Goal: Obtain resource: Obtain resource

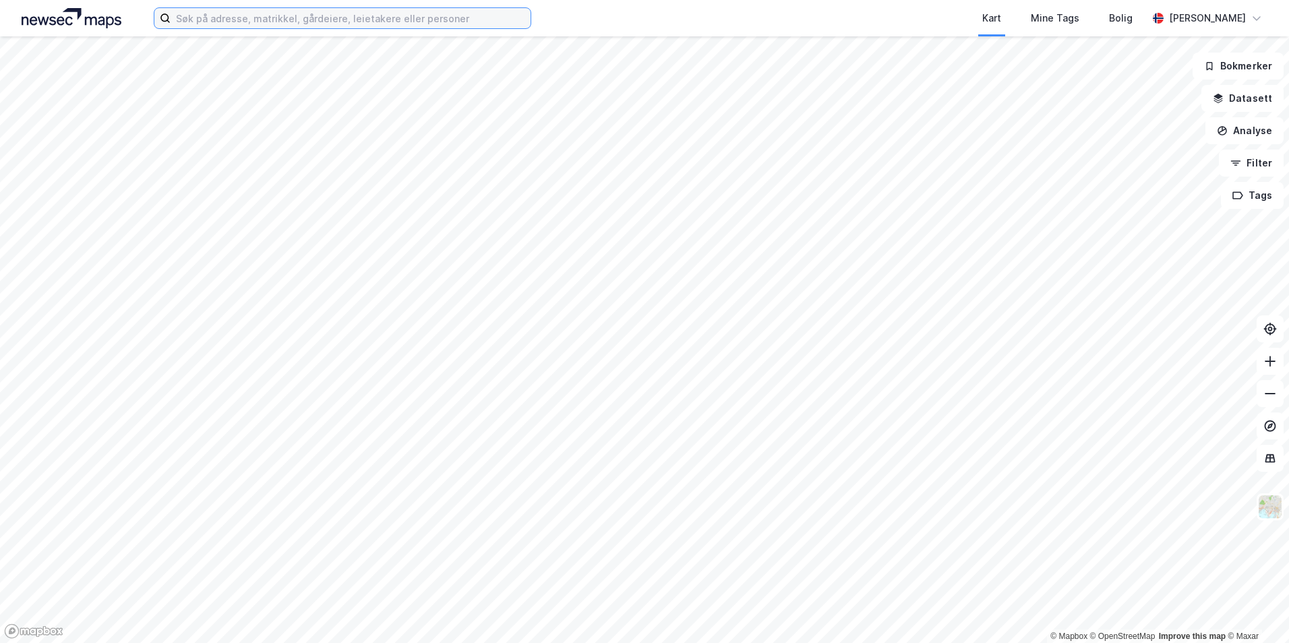
click at [413, 22] on input at bounding box center [351, 18] width 360 height 20
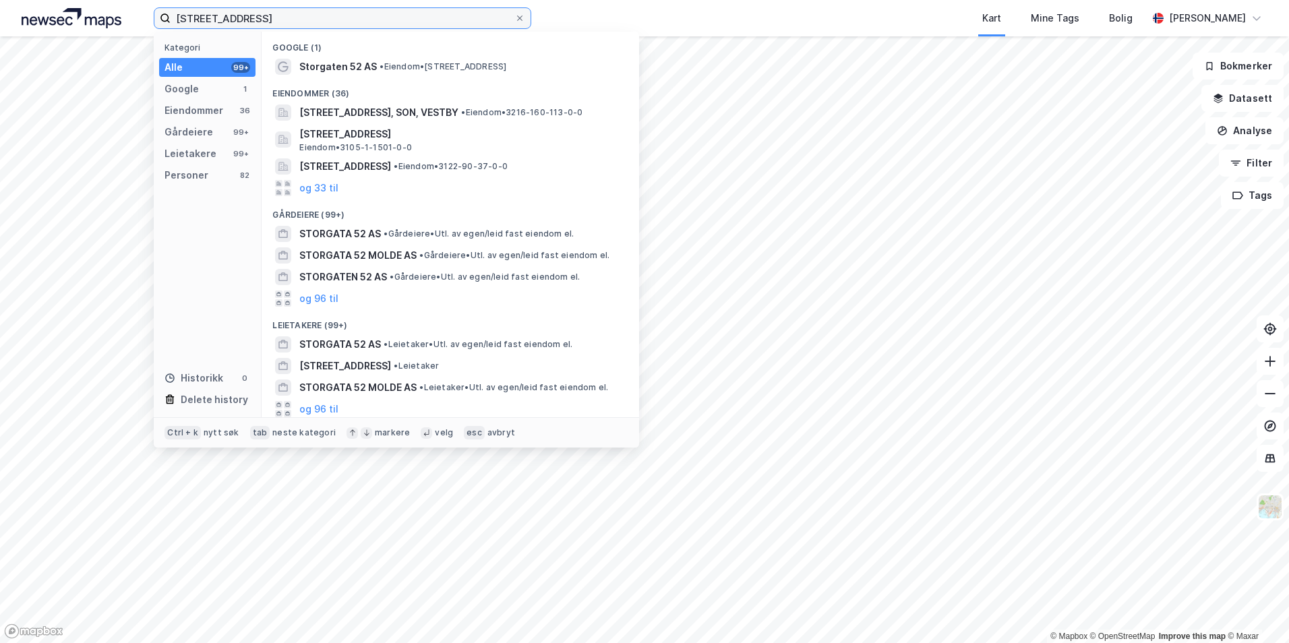
click at [336, 8] on input "[STREET_ADDRESS]" at bounding box center [343, 18] width 344 height 20
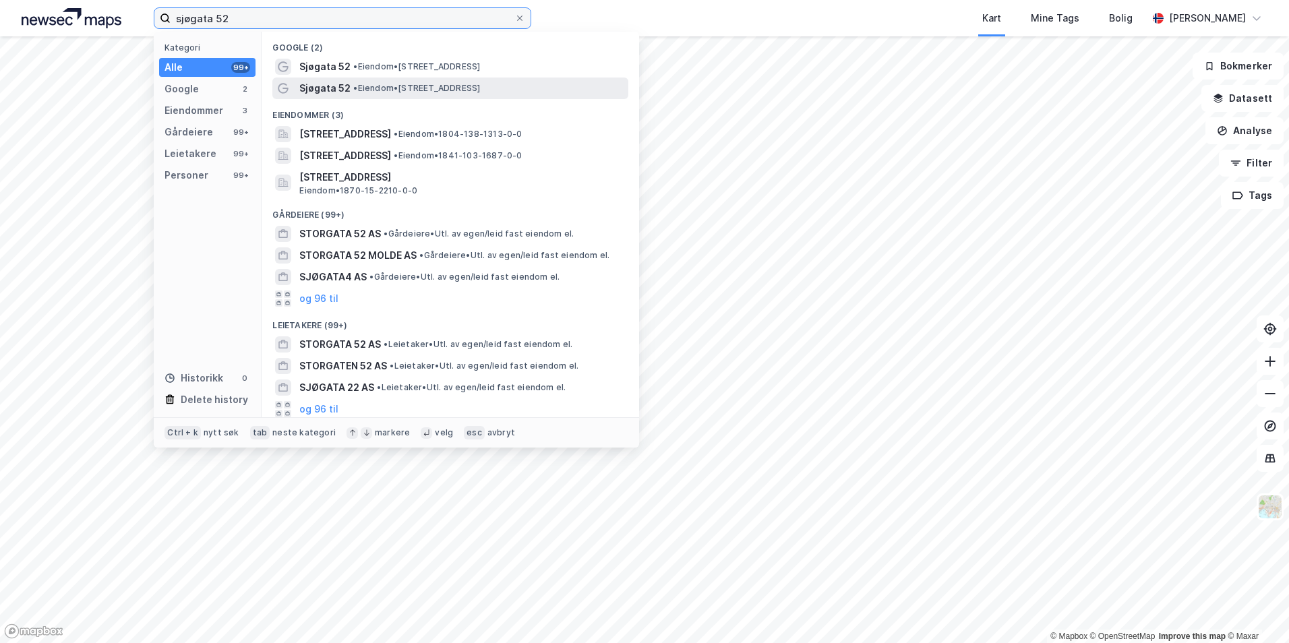
type input "sjøgata 52"
click at [395, 83] on span "• Eiendom • [STREET_ADDRESS]" at bounding box center [416, 88] width 127 height 11
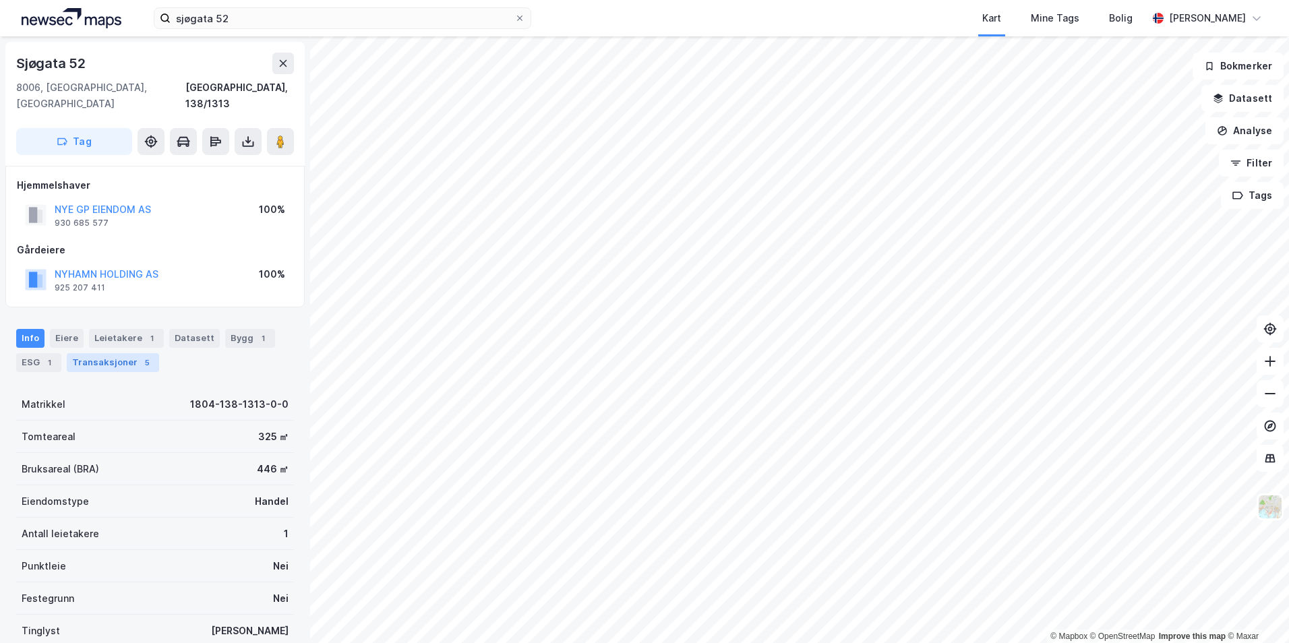
click at [104, 353] on div "Transaksjoner 5" at bounding box center [113, 362] width 92 height 19
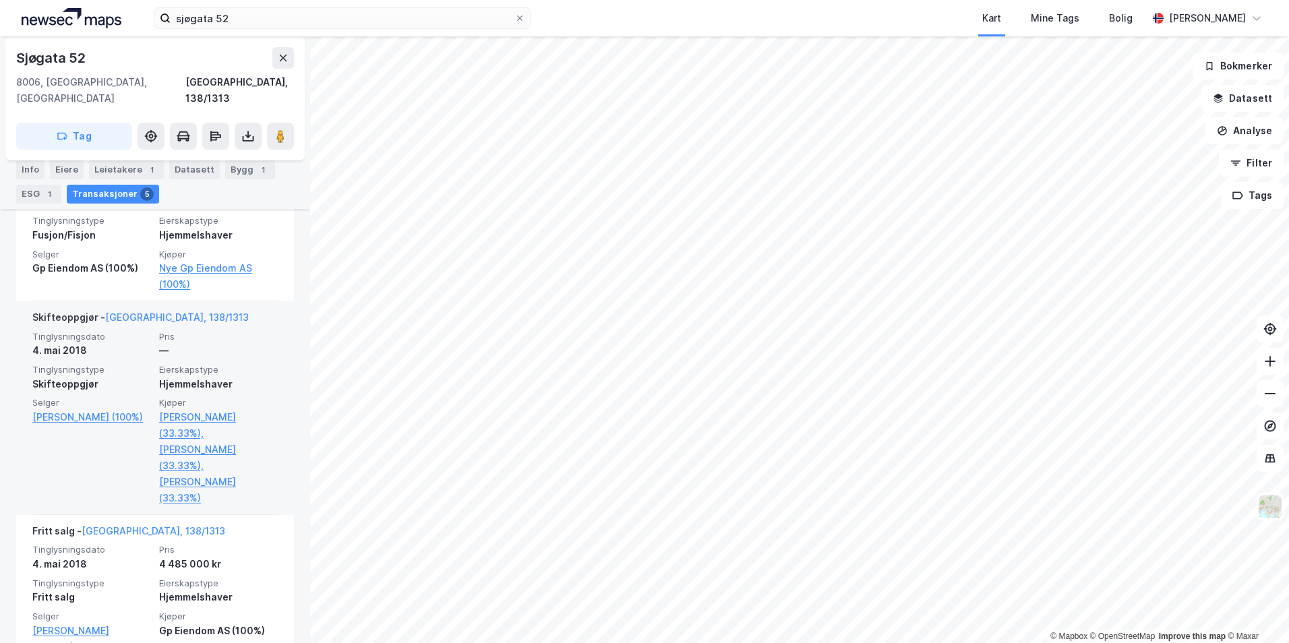
scroll to position [607, 0]
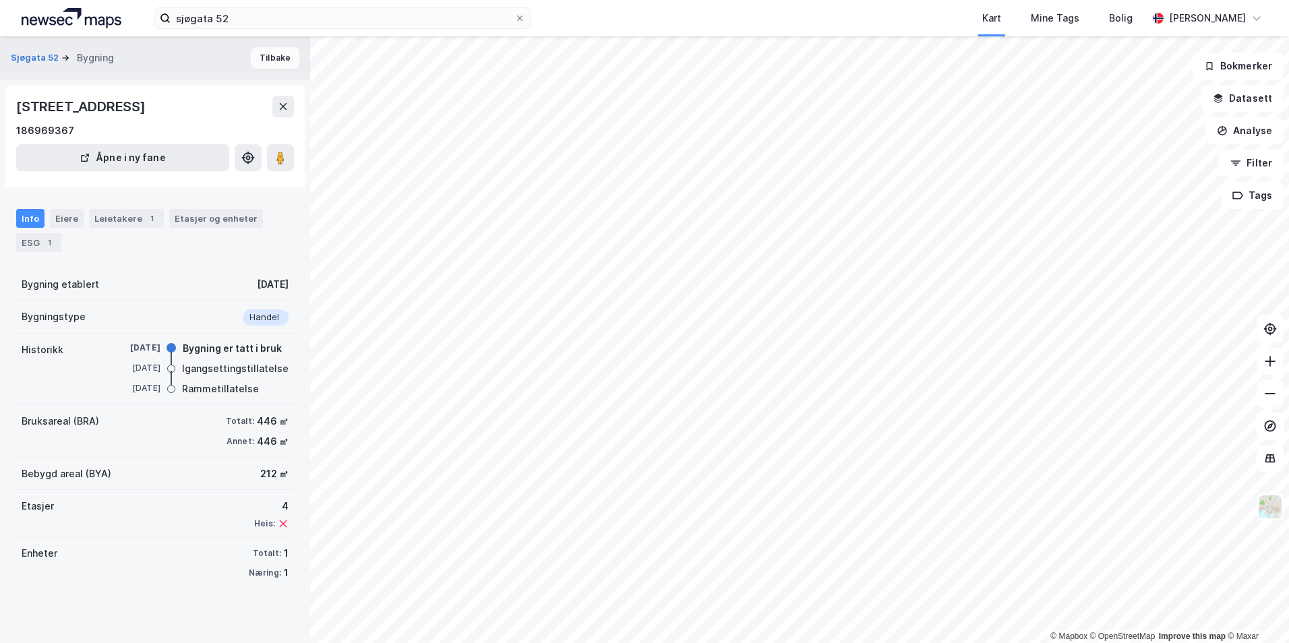
click at [261, 53] on button "Tilbake" at bounding box center [275, 58] width 49 height 22
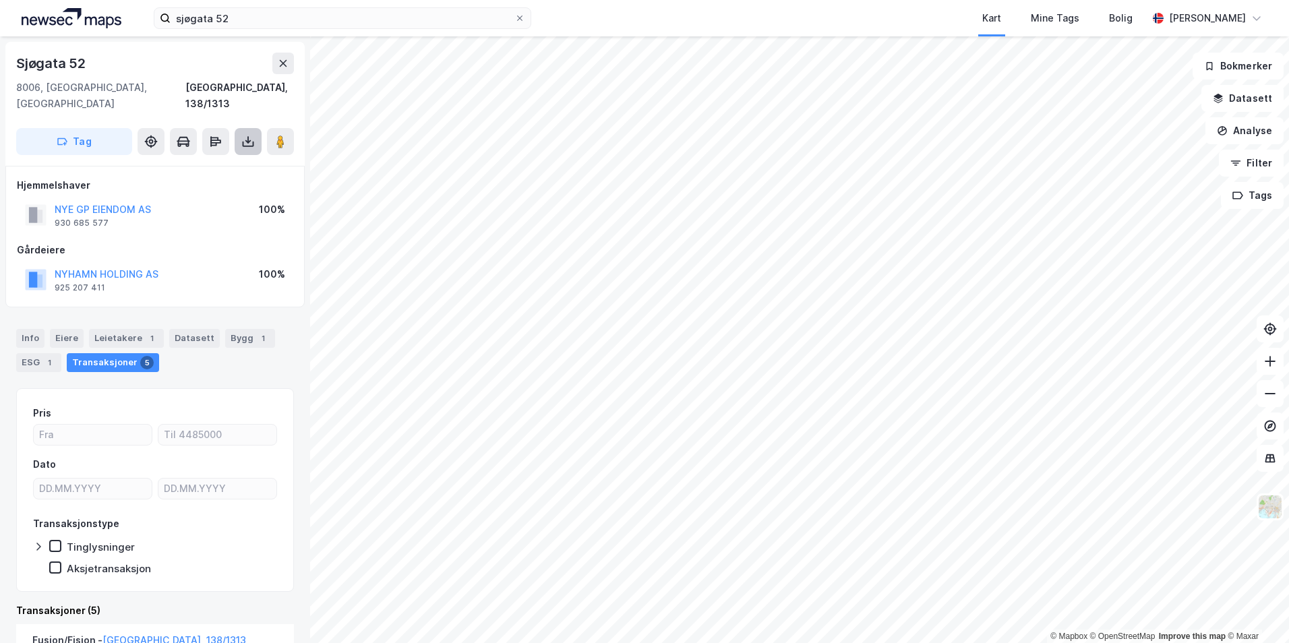
click at [247, 140] on icon at bounding box center [247, 141] width 5 height 3
click at [204, 185] on div "Last ned matrikkelrapport" at bounding box center [197, 190] width 111 height 11
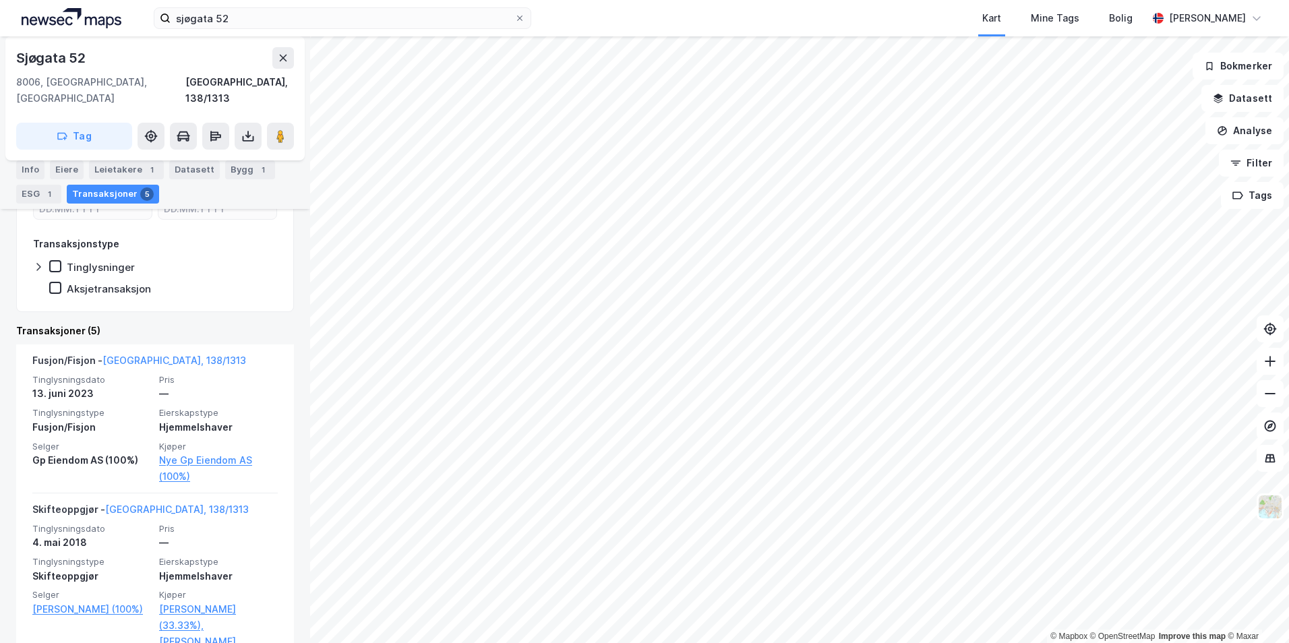
scroll to position [270, 0]
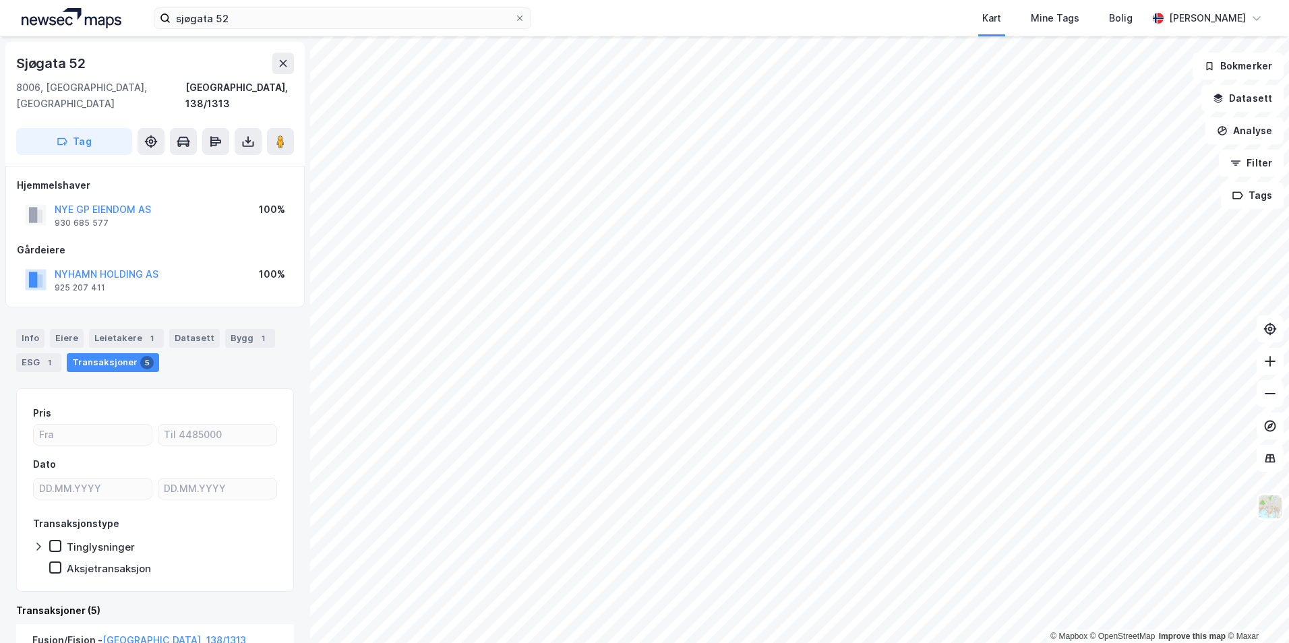
click at [244, 77] on div "Sjøgata 52 8006, Bodø, Nordland Bodø, 138/1313" at bounding box center [155, 82] width 278 height 59
click at [250, 135] on icon at bounding box center [247, 141] width 13 height 13
click at [222, 185] on div "Last ned matrikkelrapport" at bounding box center [197, 190] width 111 height 11
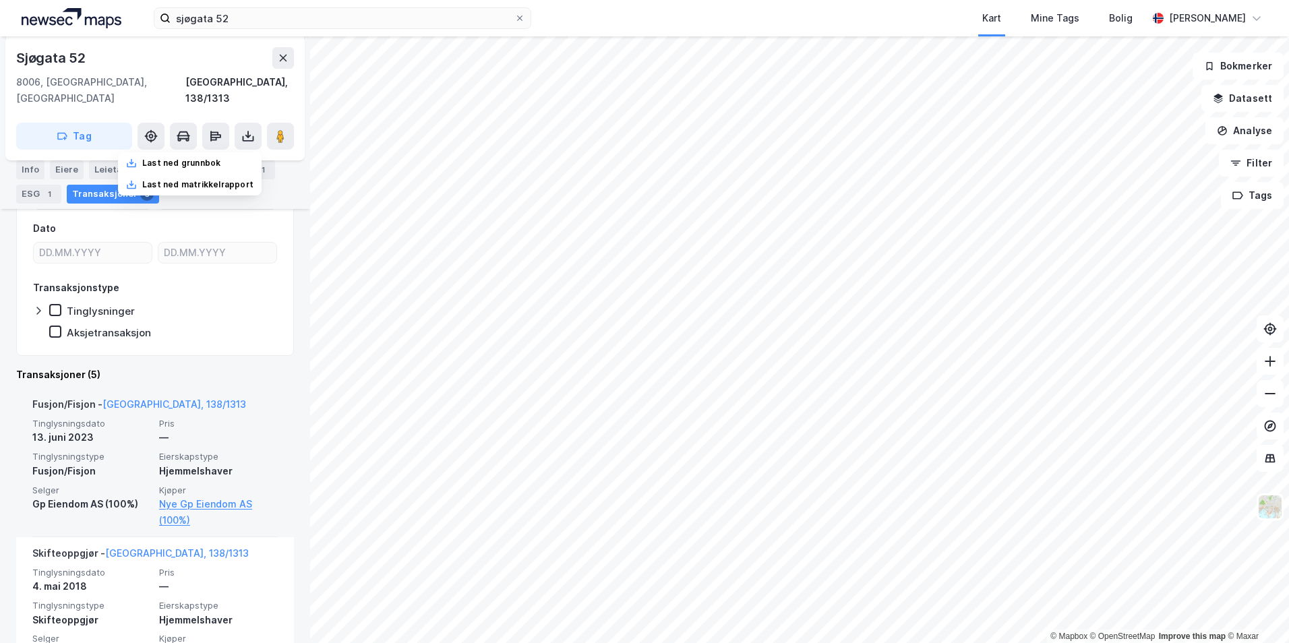
scroll to position [404, 0]
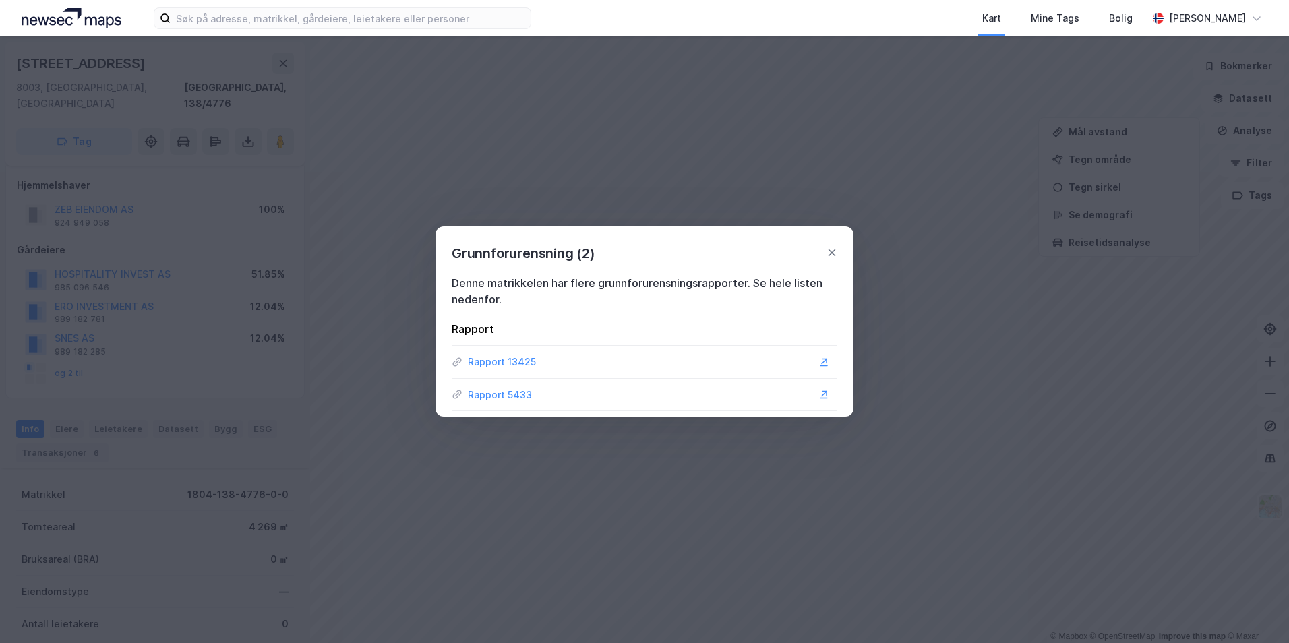
scroll to position [268, 0]
click at [837, 251] on div "Grunnforurensning (2)" at bounding box center [644, 245] width 418 height 38
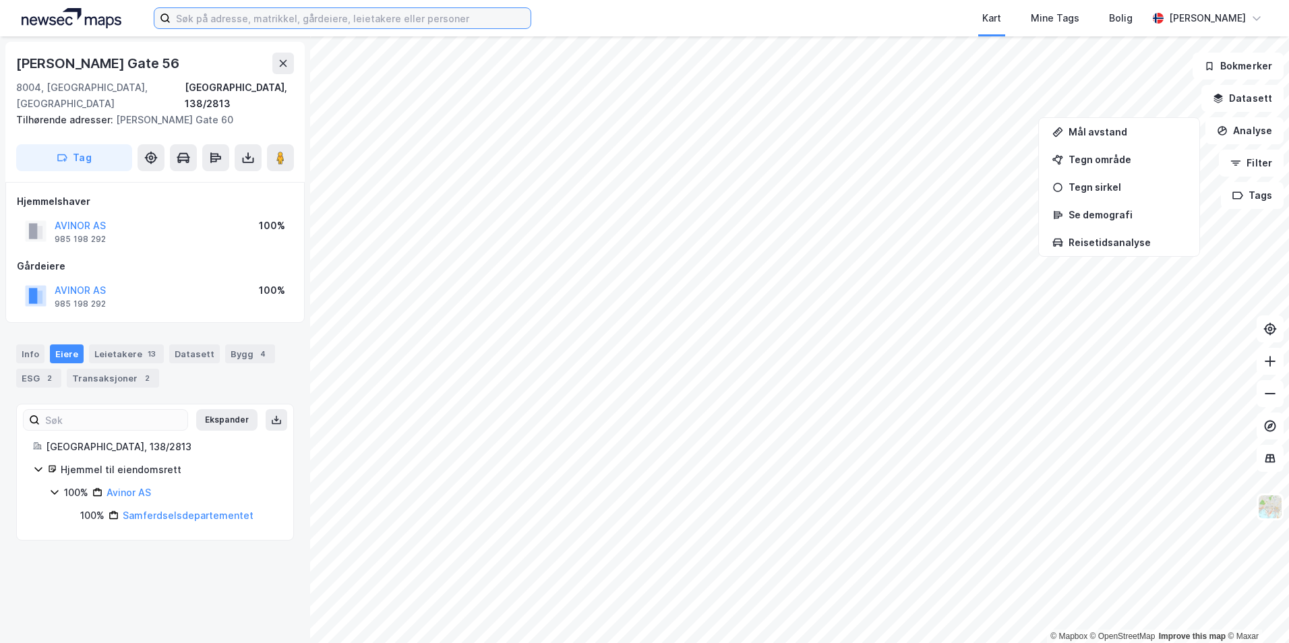
click at [329, 20] on input at bounding box center [351, 18] width 360 height 20
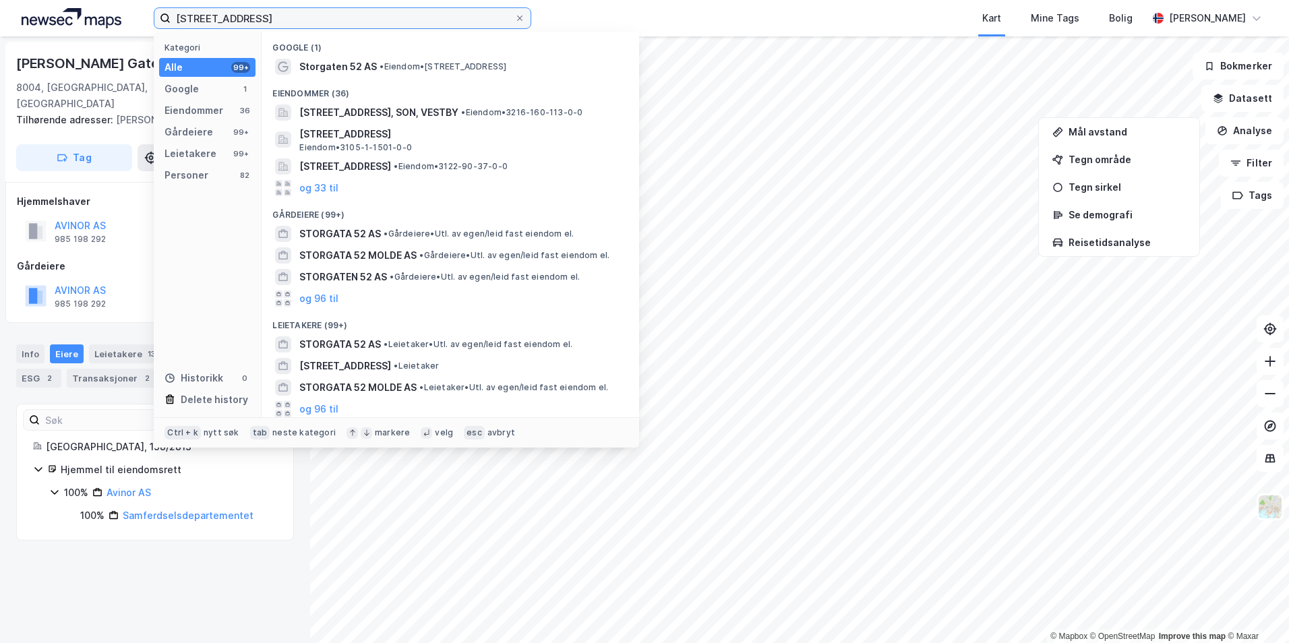
drag, startPoint x: 240, startPoint y: 9, endPoint x: 106, endPoint y: 5, distance: 134.2
click at [106, 5] on div "[STREET_ADDRESS] Kategori Alle 99+ Google 1 Eiendommer 36 Gårdeiere 99+ Leietak…" at bounding box center [644, 18] width 1289 height 36
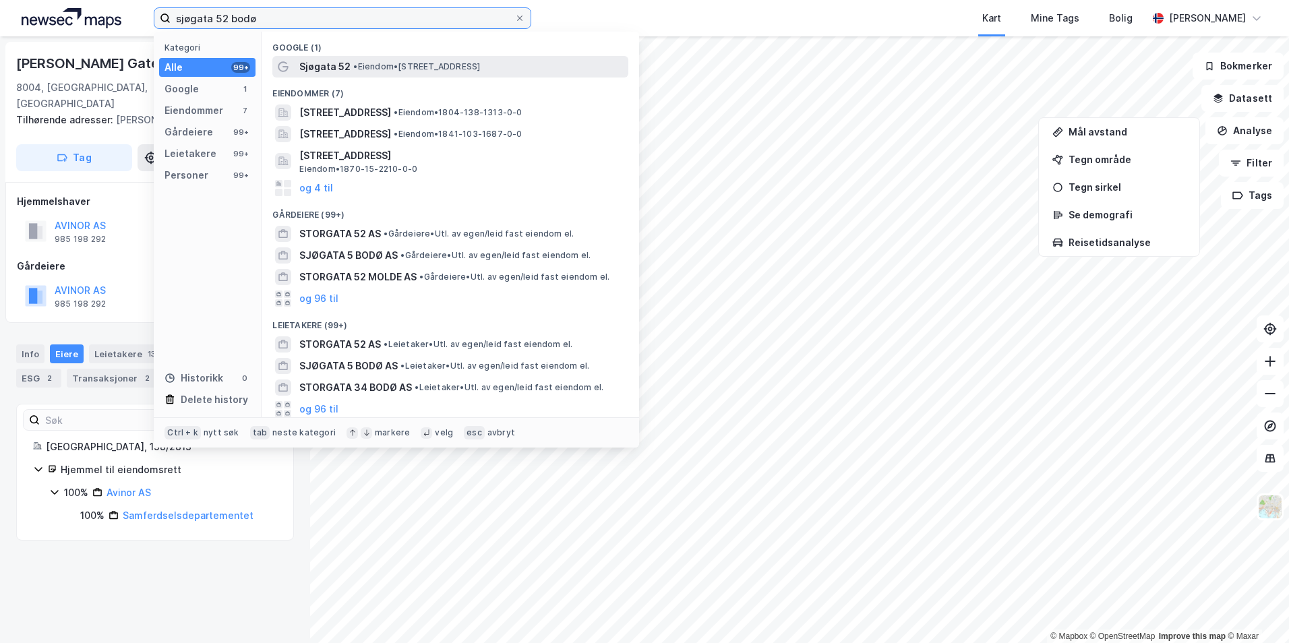
type input "sjøgata 52 bodø"
click at [469, 70] on span "• Eiendom • [STREET_ADDRESS]" at bounding box center [416, 66] width 127 height 11
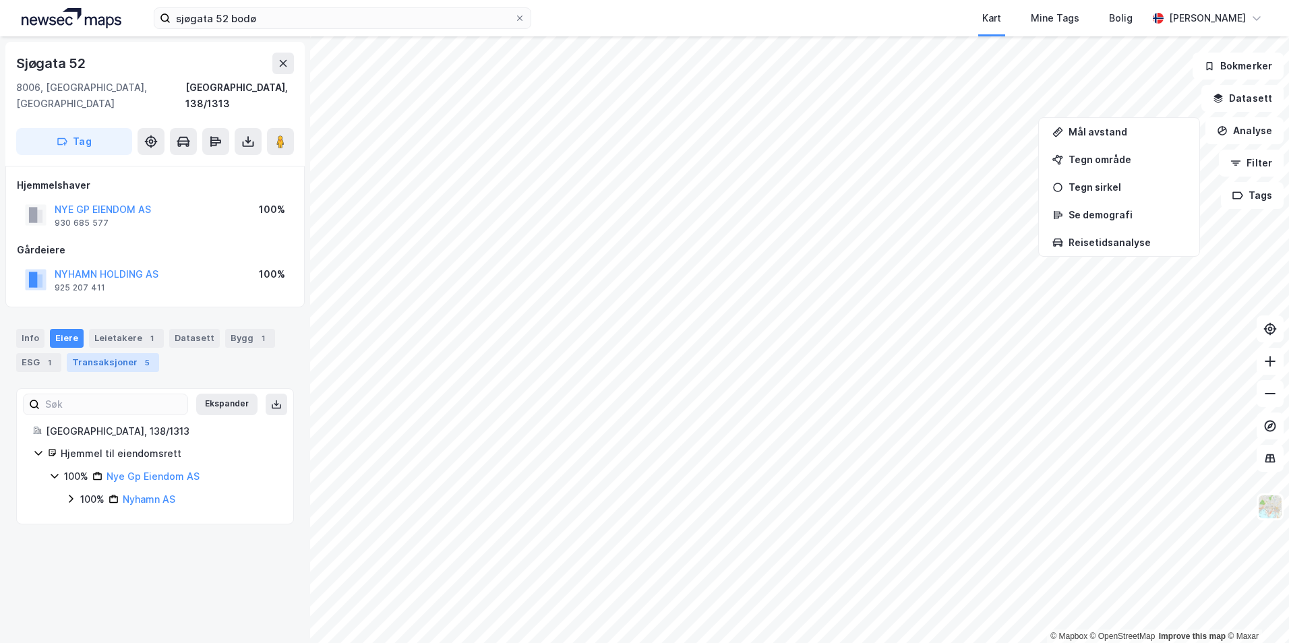
click at [109, 353] on div "Transaksjoner 5" at bounding box center [113, 362] width 92 height 19
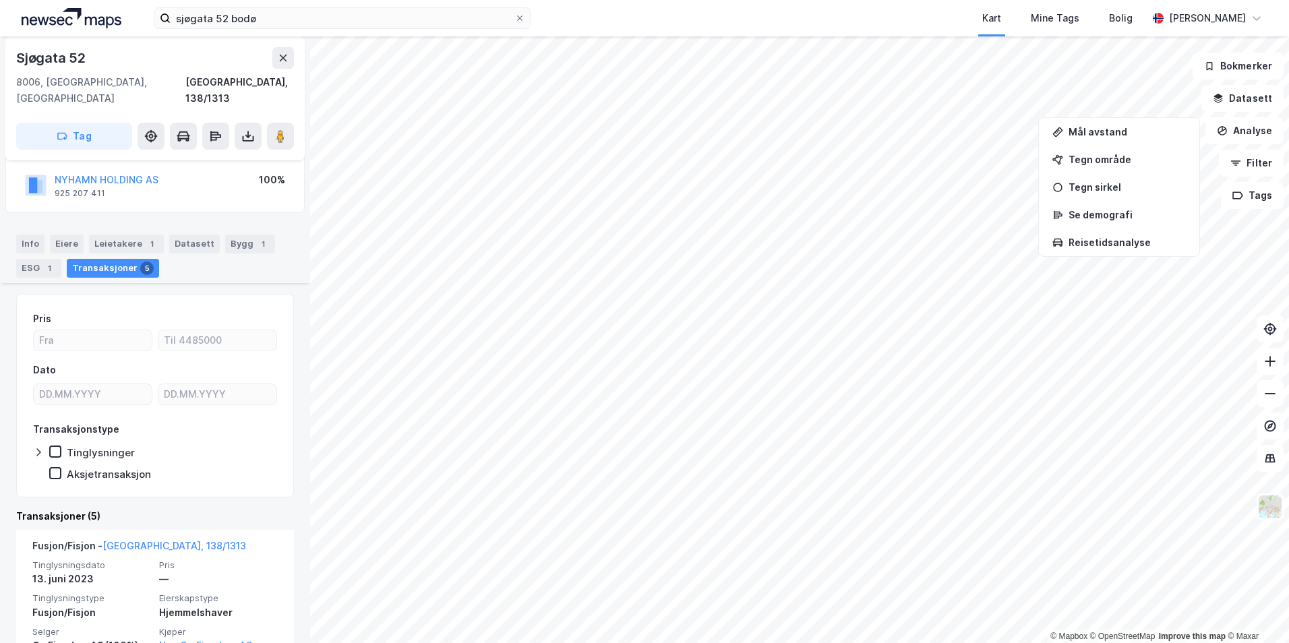
scroll to position [270, 0]
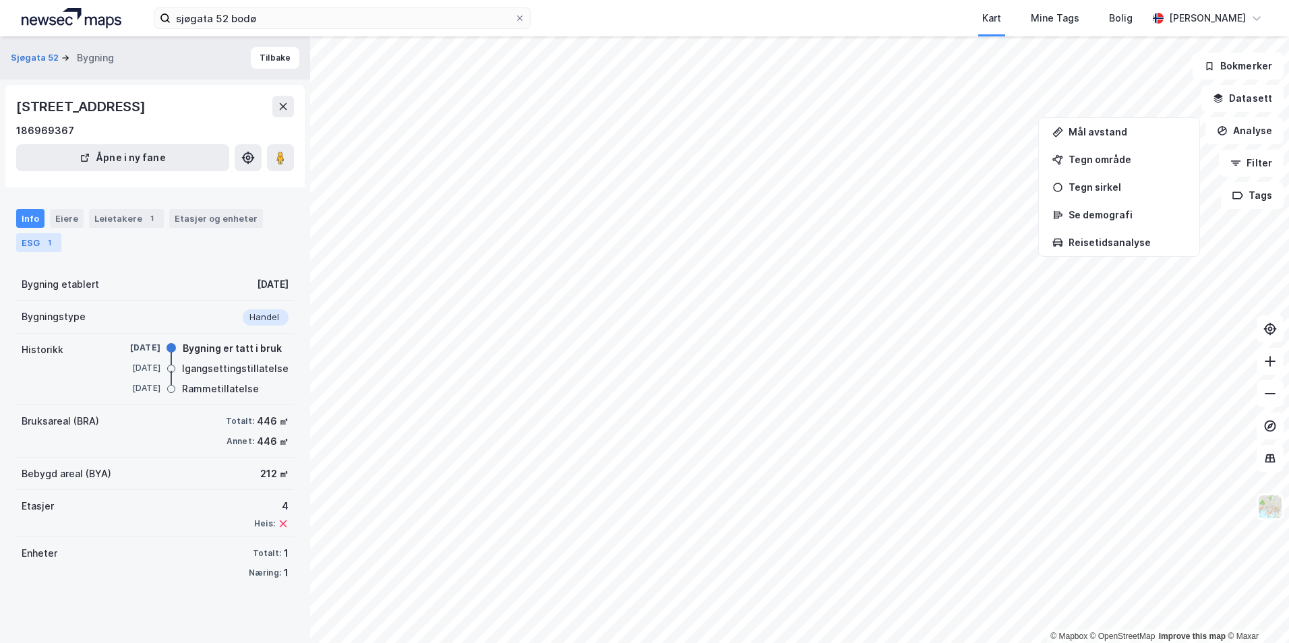
click at [50, 245] on div "1" at bounding box center [48, 242] width 13 height 13
